Goal: Navigation & Orientation: Find specific page/section

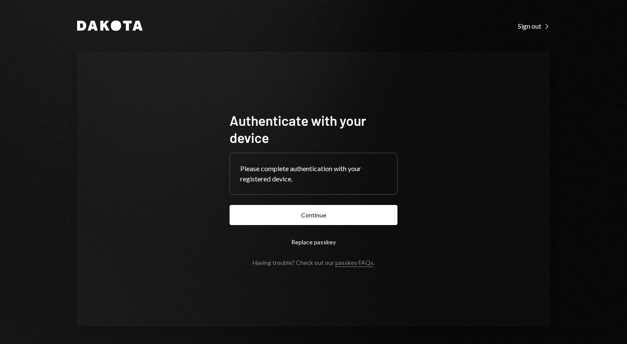
click at [244, 218] on button "Continue" at bounding box center [313, 215] width 168 height 20
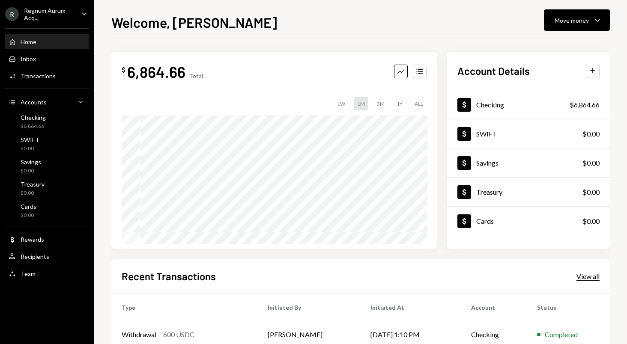
click at [592, 276] on div "View all" at bounding box center [587, 276] width 23 height 9
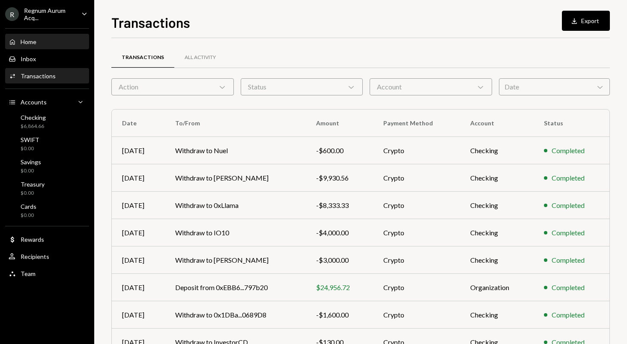
click at [46, 42] on div "Home Home" at bounding box center [47, 42] width 77 height 8
